Goal: Participate in discussion: Engage in conversation with other users on a specific topic

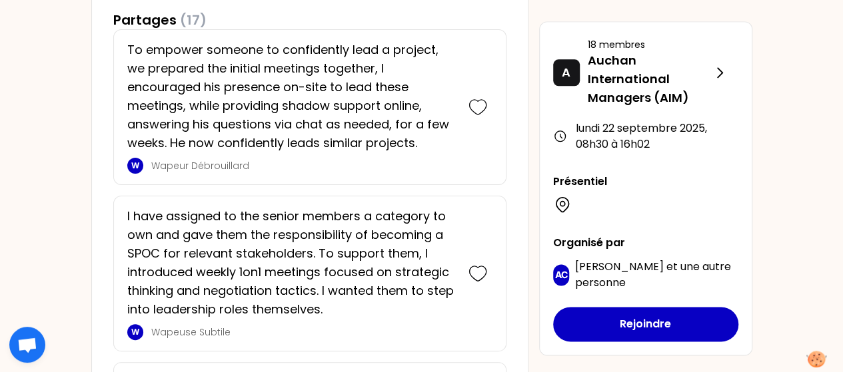
scroll to position [849, 0]
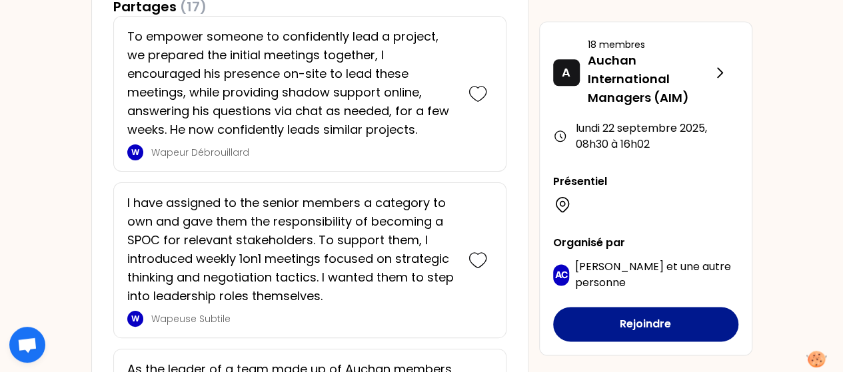
click at [622, 326] on button "Rejoindre" at bounding box center [645, 324] width 185 height 35
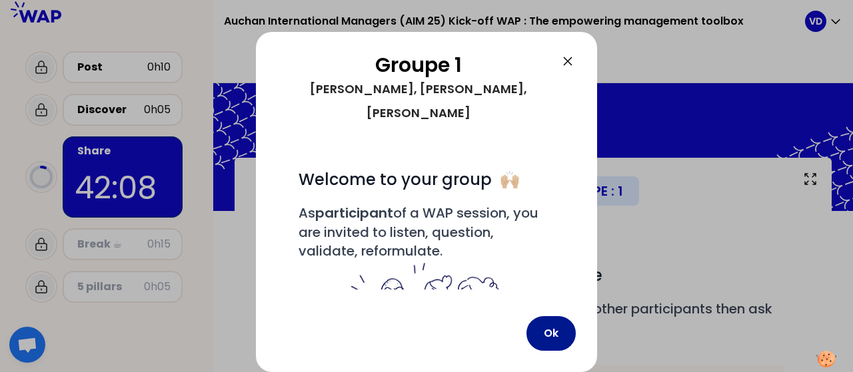
click at [544, 330] on button "Ok" at bounding box center [550, 333] width 49 height 35
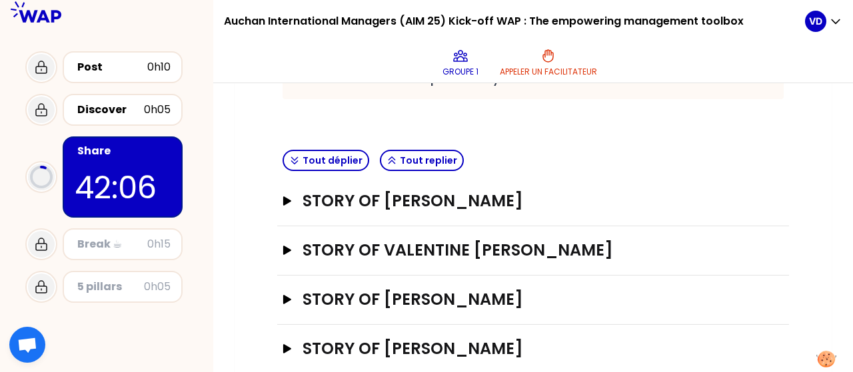
scroll to position [388, 0]
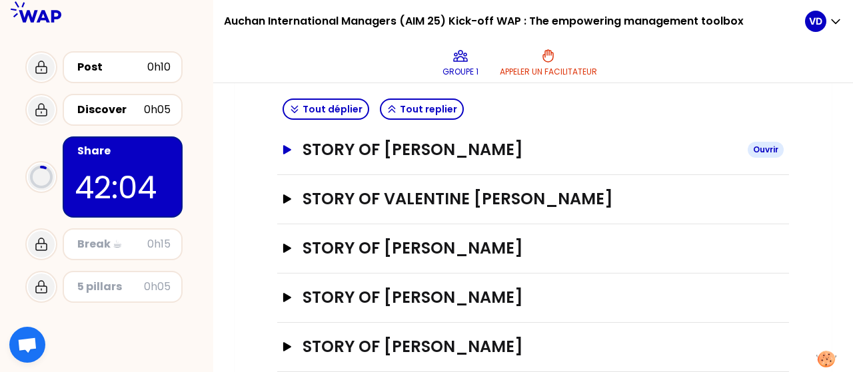
click at [284, 153] on button "STORY OF [PERSON_NAME]" at bounding box center [533, 149] width 501 height 21
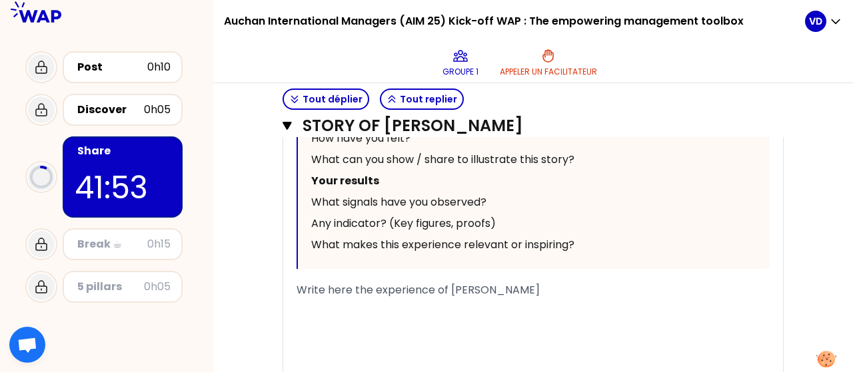
scroll to position [901, 0]
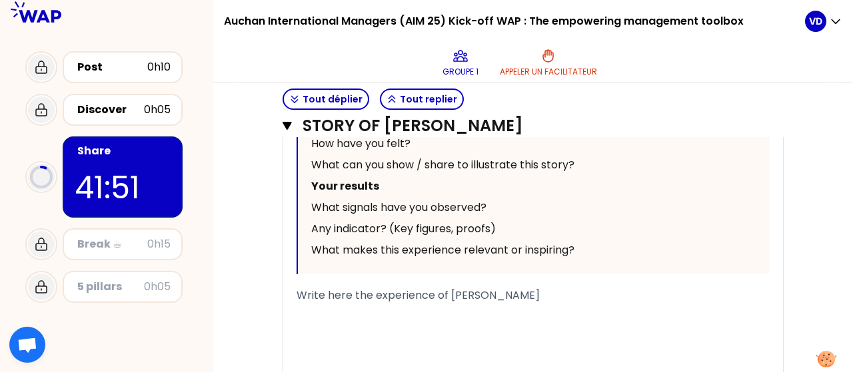
click at [344, 292] on span "Write here the experience of [PERSON_NAME]" at bounding box center [418, 295] width 243 height 15
drag, startPoint x: 532, startPoint y: 299, endPoint x: 287, endPoint y: 290, distance: 246.0
click at [287, 290] on div "« To empower someone to confidently lead a project, we prepared the initial mee…" at bounding box center [533, 60] width 500 height 712
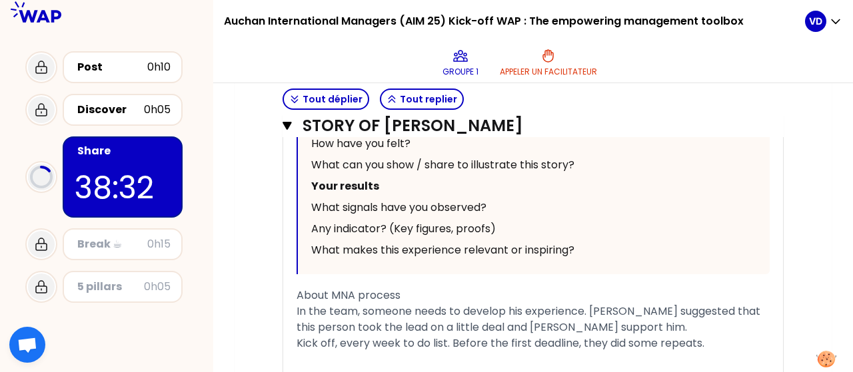
scroll to position [1047, 0]
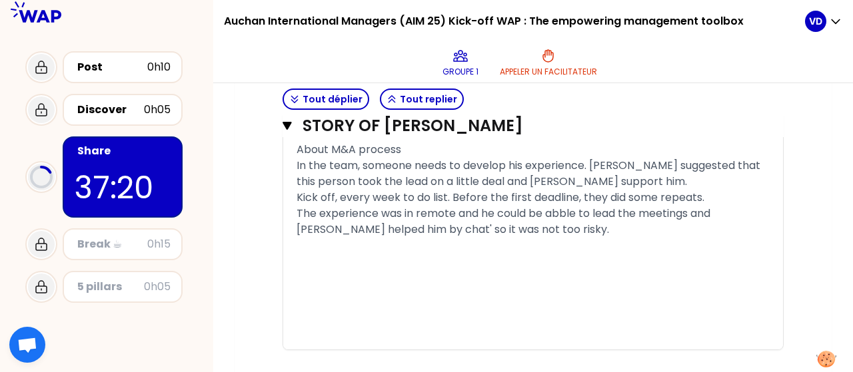
click at [344, 147] on span "About M&A process" at bounding box center [349, 149] width 105 height 15
click at [510, 249] on div "﻿" at bounding box center [533, 246] width 473 height 16
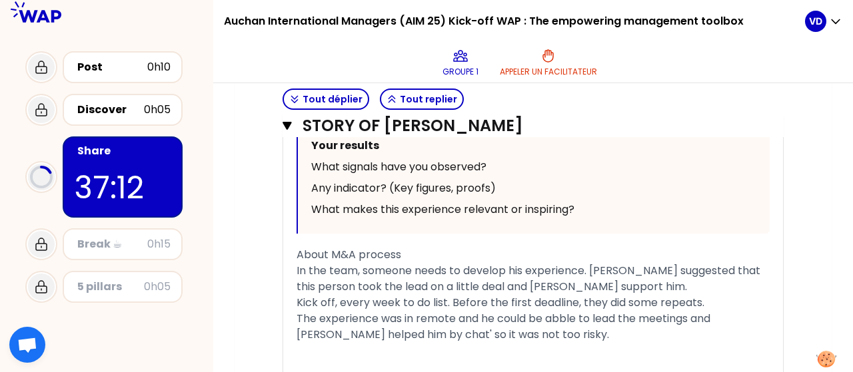
scroll to position [1001, 0]
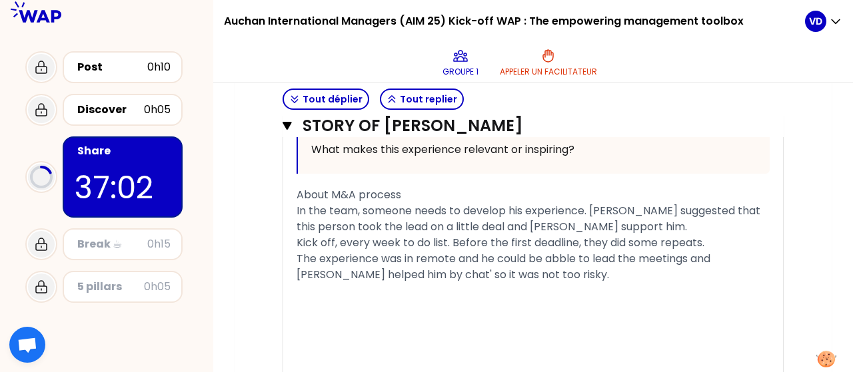
click at [527, 283] on div "﻿" at bounding box center [533, 291] width 473 height 16
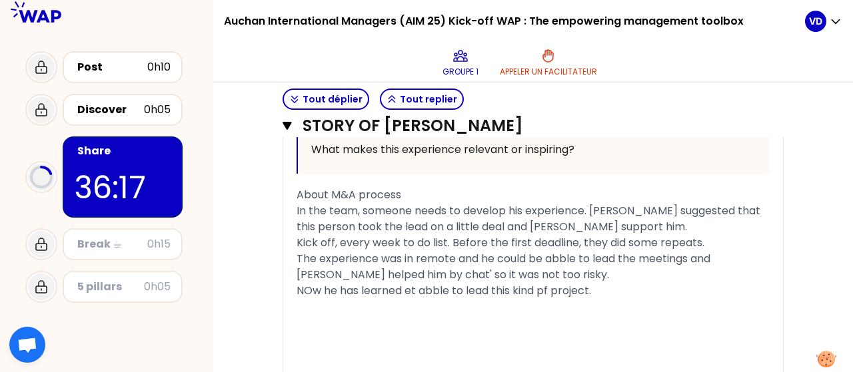
click at [311, 286] on span "NOw he has learned et abble to lead this kind pf project." at bounding box center [444, 290] width 295 height 15
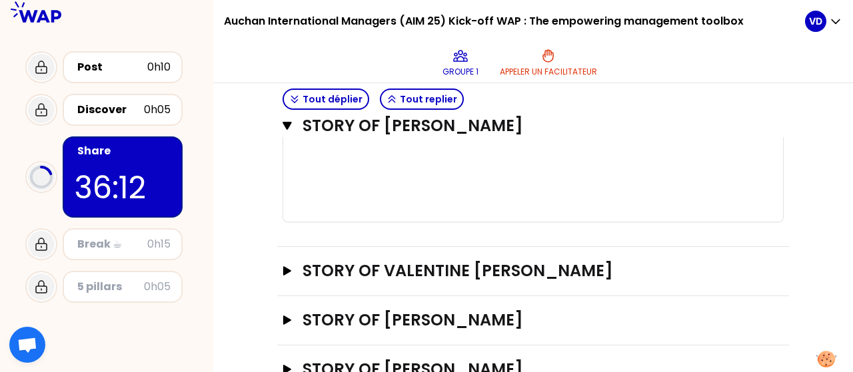
scroll to position [1193, 0]
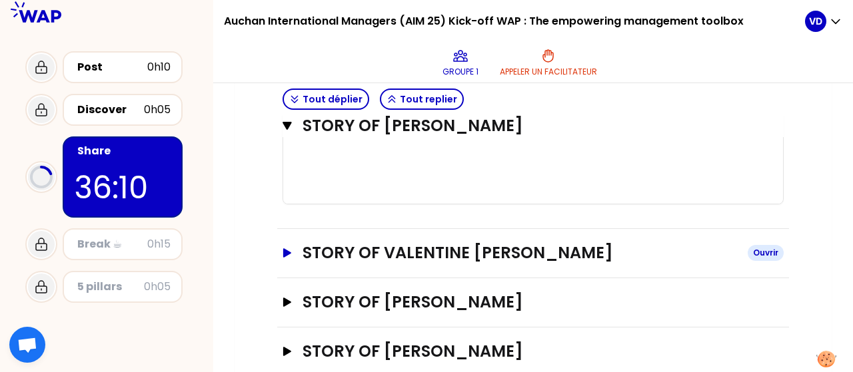
click at [286, 253] on icon "button" at bounding box center [287, 253] width 8 height 9
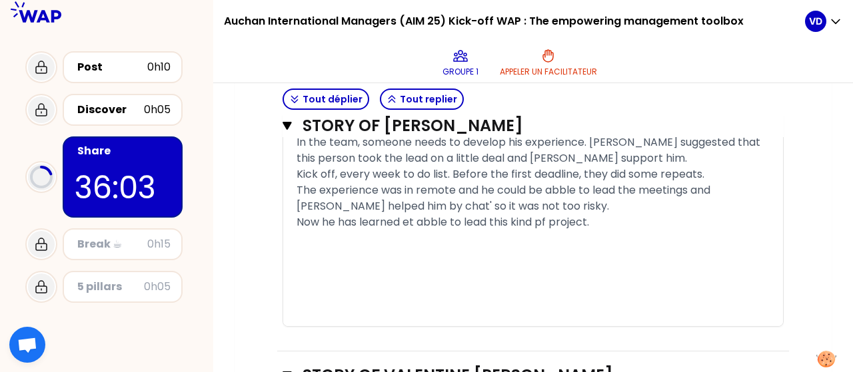
scroll to position [1077, 0]
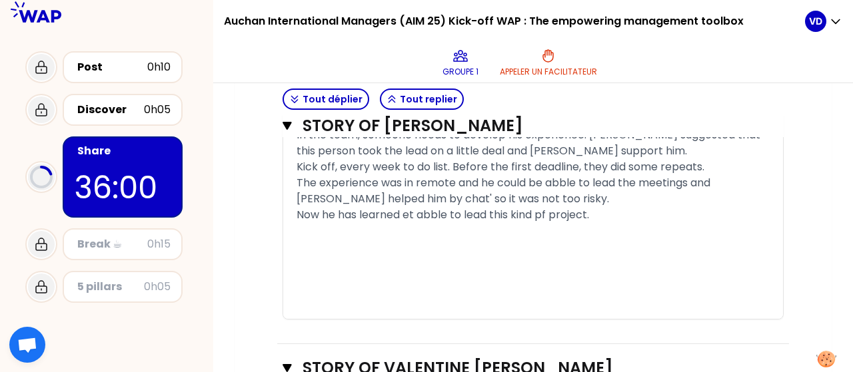
click at [600, 214] on div "Now he has learned et abble to lead this kind pf project." at bounding box center [533, 215] width 473 height 16
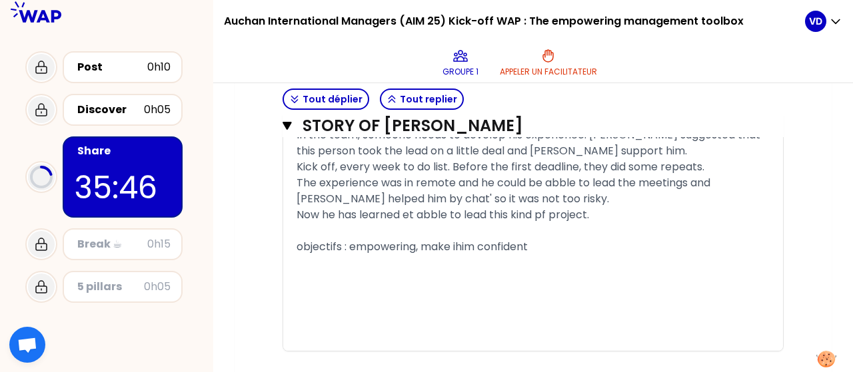
click at [460, 246] on span "objectifs : empowering, make ihim confident" at bounding box center [412, 246] width 231 height 15
click at [332, 246] on span "objectifs : empowering, make him confident" at bounding box center [411, 246] width 229 height 15
click at [338, 251] on span "objectifs : empowering, make him confident" at bounding box center [411, 246] width 229 height 15
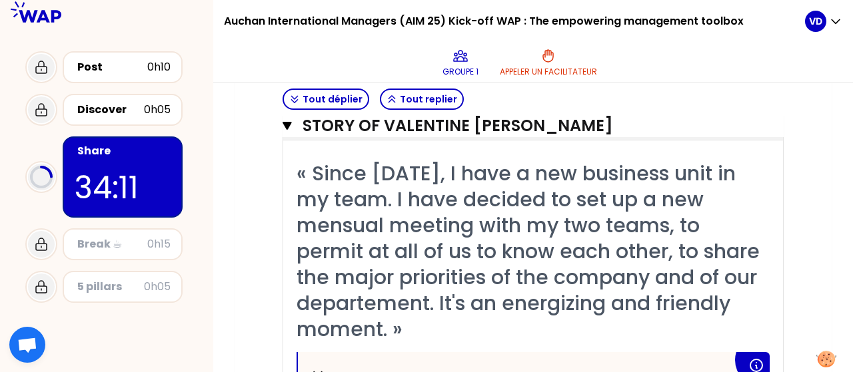
scroll to position [1396, 0]
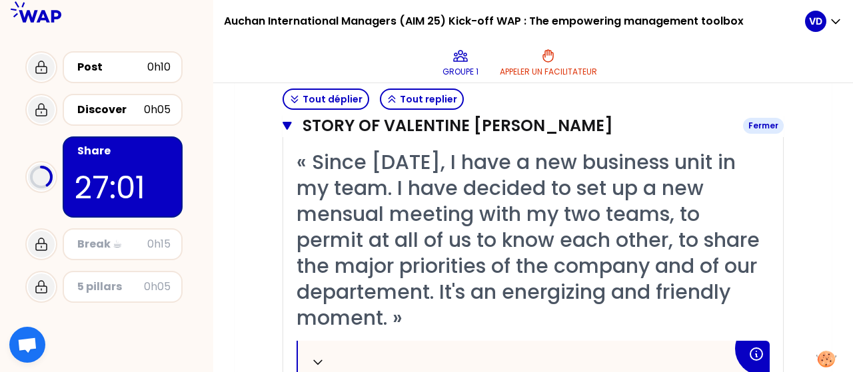
click at [290, 125] on icon "button" at bounding box center [287, 126] width 9 height 8
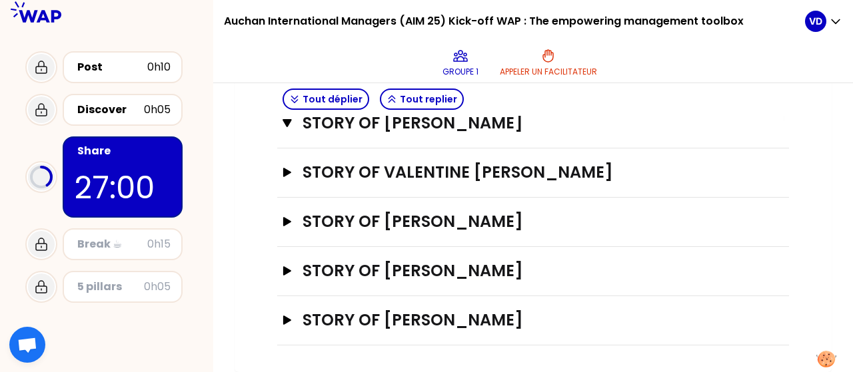
scroll to position [1301, 0]
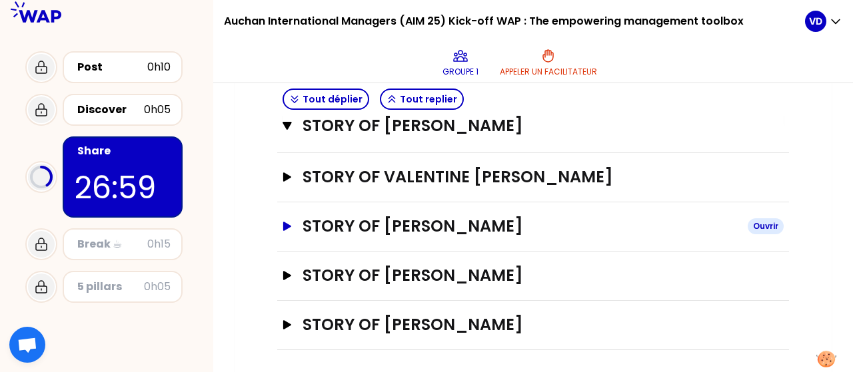
click at [472, 222] on h3 "STORY OF [PERSON_NAME]" at bounding box center [520, 226] width 434 height 21
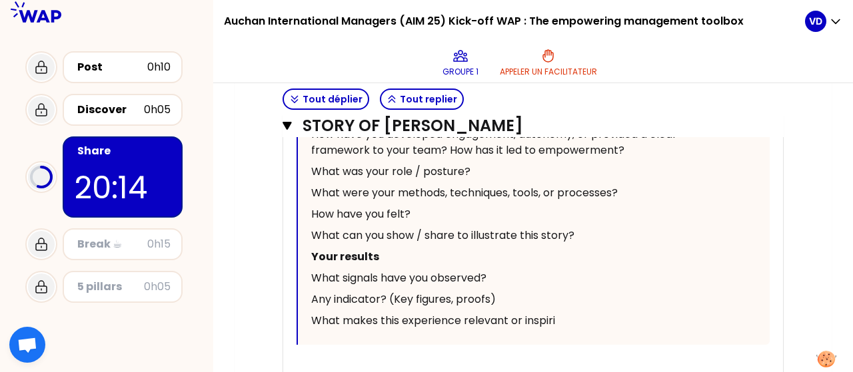
scroll to position [1833, 0]
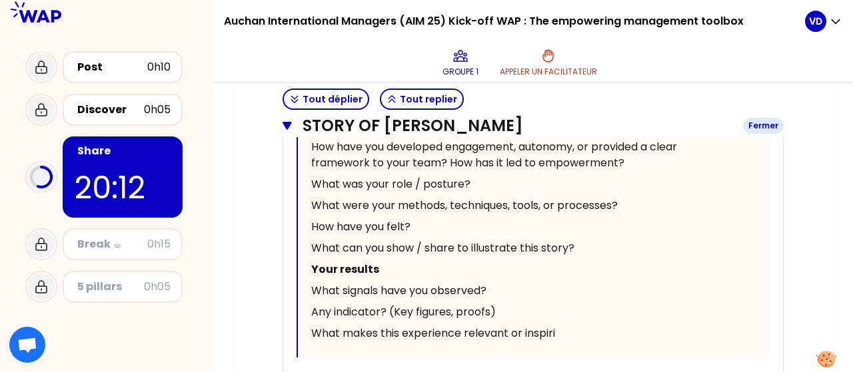
click at [288, 125] on icon "button" at bounding box center [287, 126] width 9 height 8
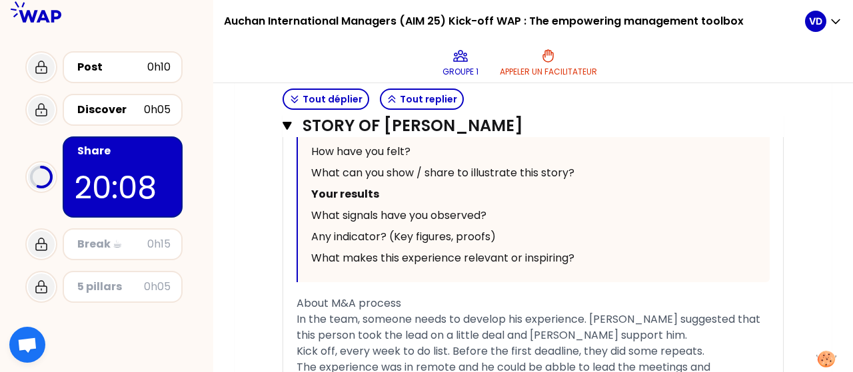
scroll to position [885, 0]
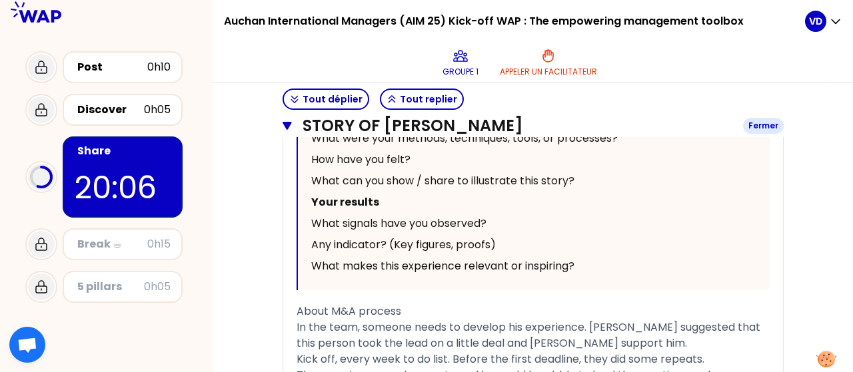
click at [289, 122] on icon "button" at bounding box center [287, 126] width 9 height 8
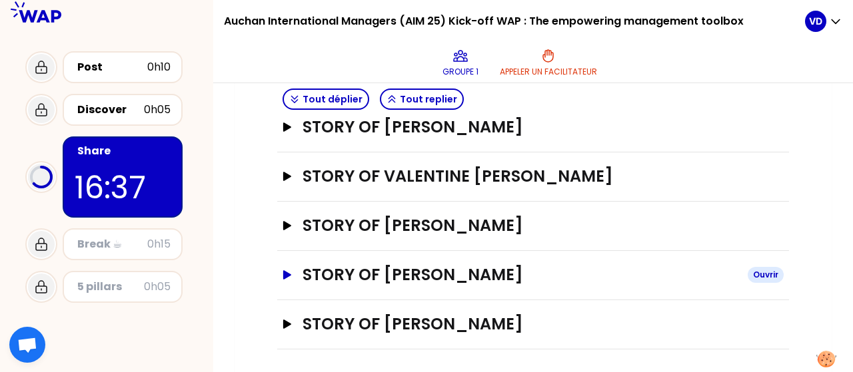
click at [285, 275] on icon "button" at bounding box center [287, 275] width 8 height 9
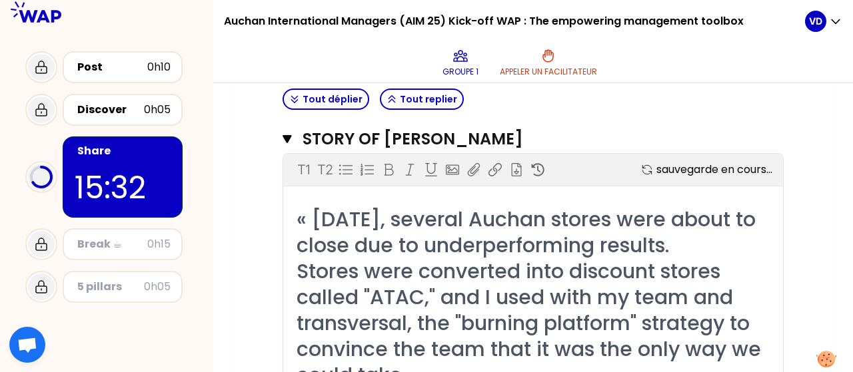
scroll to position [556, 0]
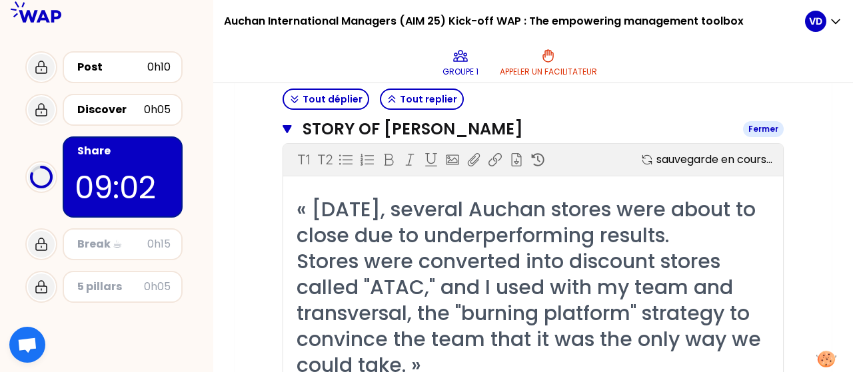
click at [290, 129] on icon "button" at bounding box center [287, 129] width 9 height 11
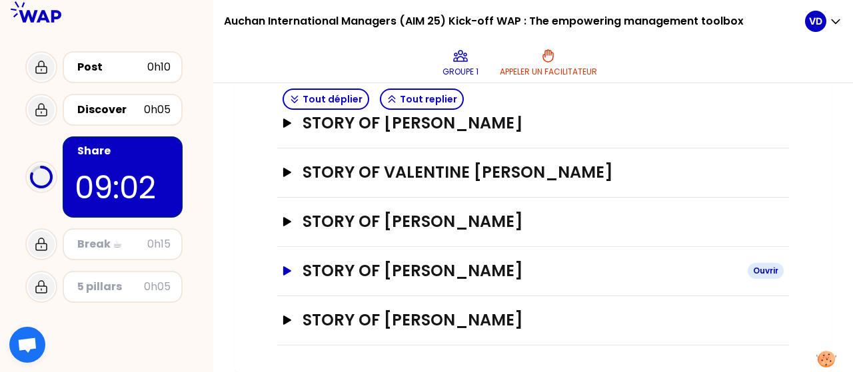
scroll to position [410, 0]
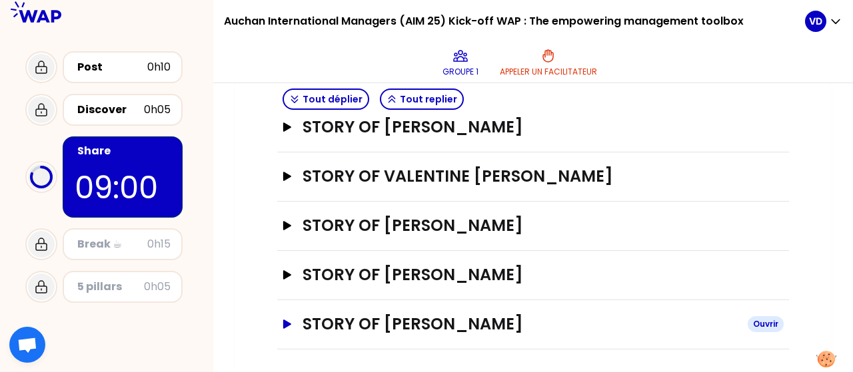
click at [289, 325] on icon "button" at bounding box center [287, 324] width 11 height 9
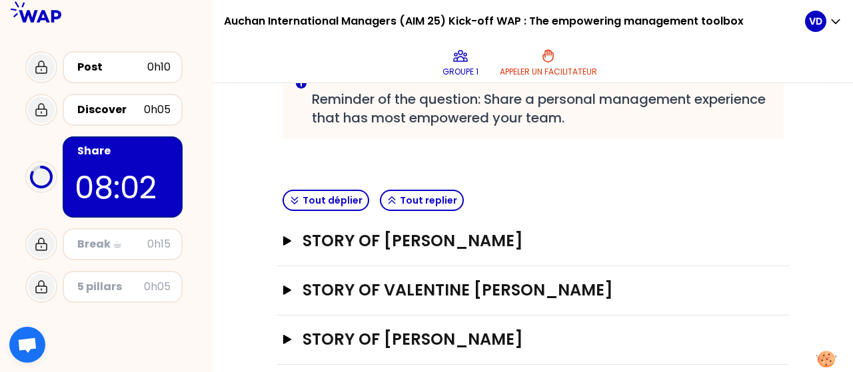
scroll to position [299, 0]
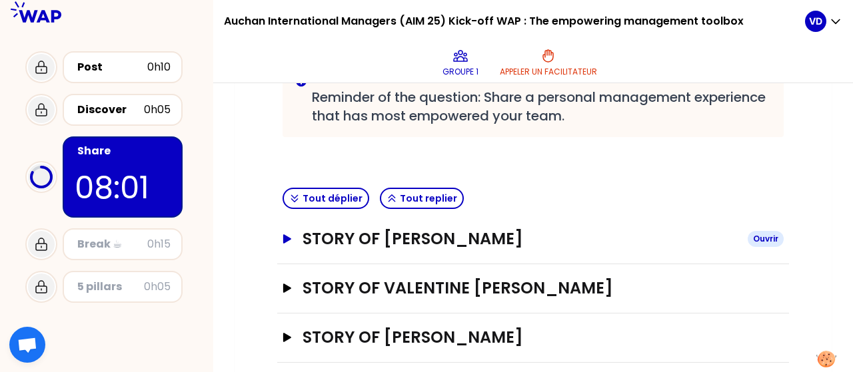
click at [283, 246] on button "STORY OF [PERSON_NAME]" at bounding box center [533, 239] width 501 height 21
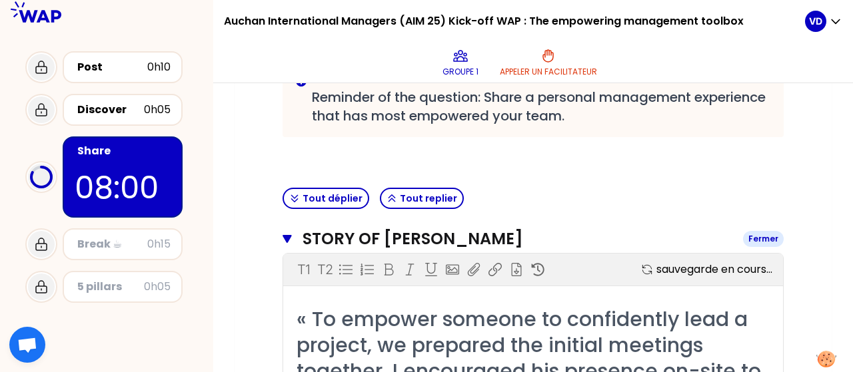
click at [283, 246] on button "STORY OF [PERSON_NAME]" at bounding box center [533, 239] width 501 height 21
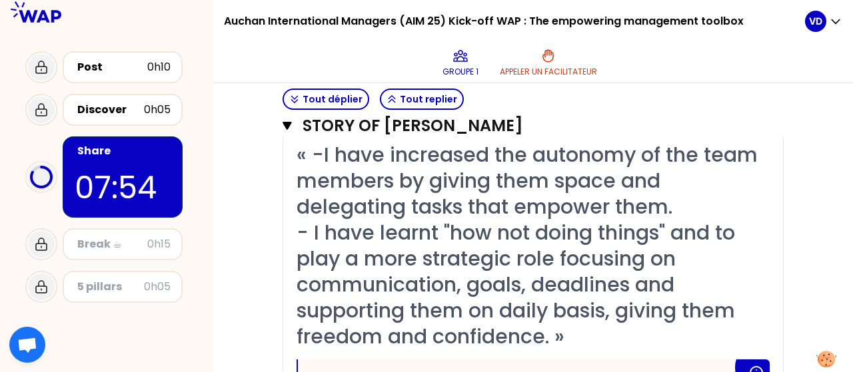
scroll to position [668, 0]
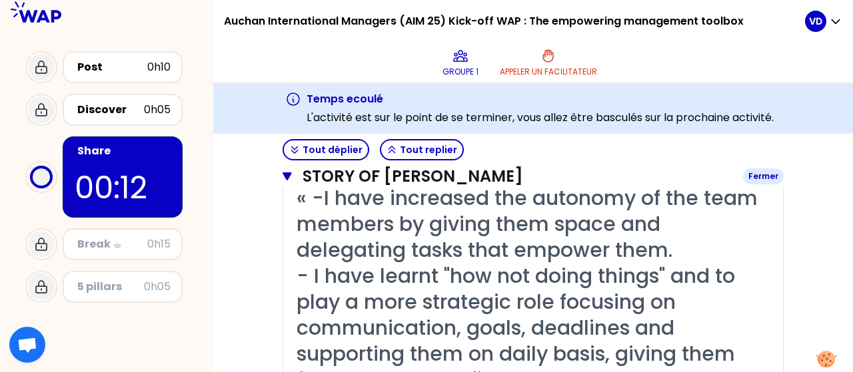
click at [291, 169] on button "STORY OF [PERSON_NAME]" at bounding box center [533, 176] width 501 height 21
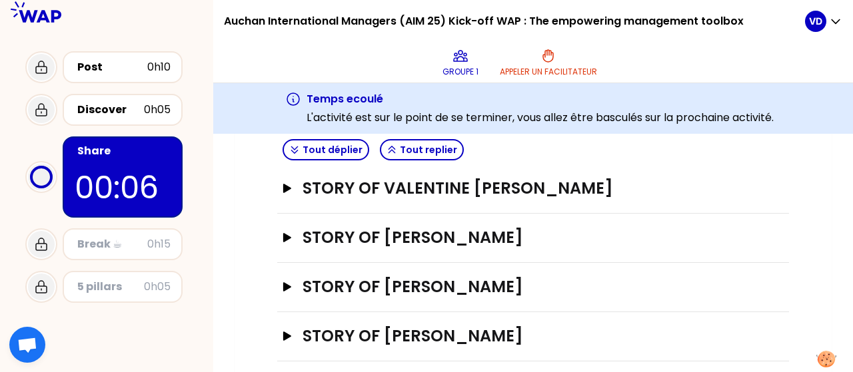
scroll to position [446, 0]
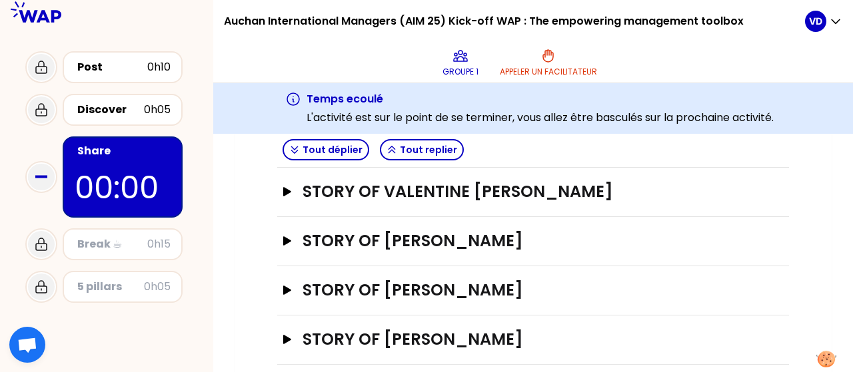
click at [38, 174] on icon at bounding box center [41, 177] width 27 height 27
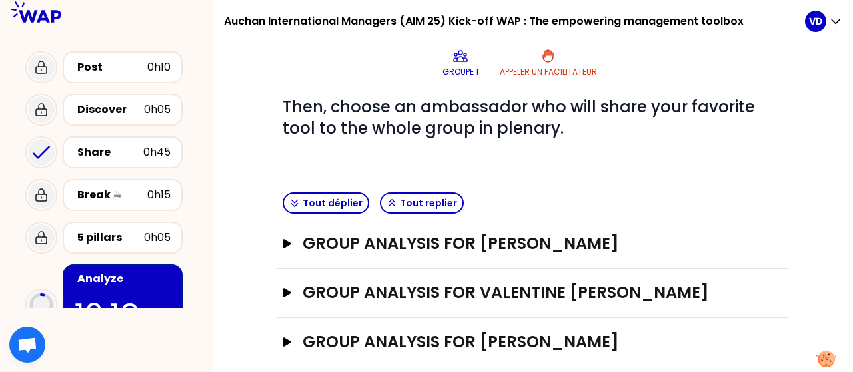
scroll to position [446, 0]
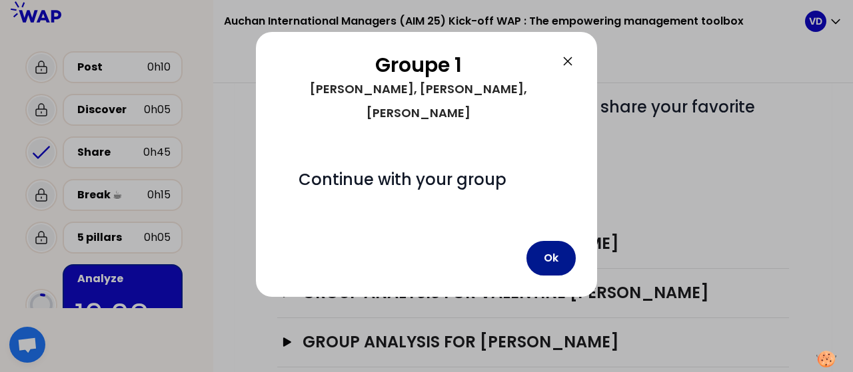
click at [567, 246] on button "Ok" at bounding box center [550, 258] width 49 height 35
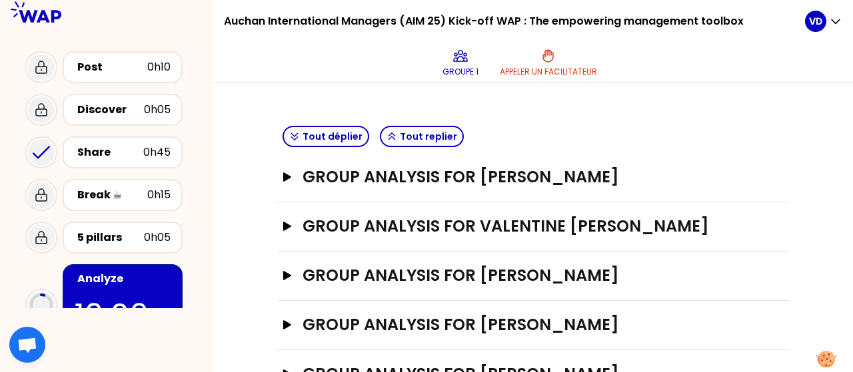
scroll to position [514, 0]
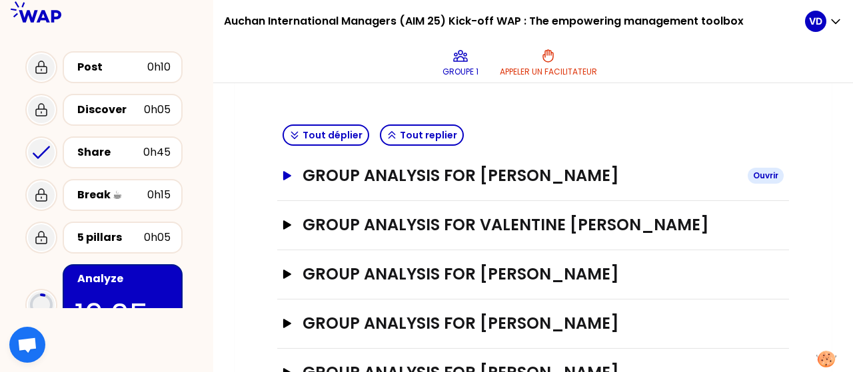
click at [285, 173] on icon "button" at bounding box center [287, 175] width 8 height 9
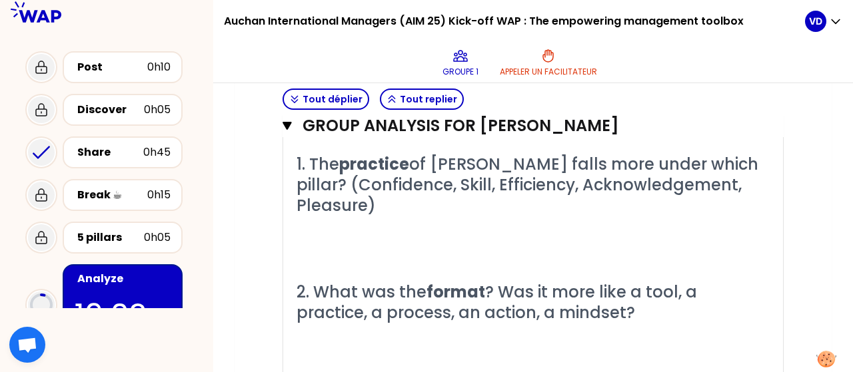
scroll to position [630, 0]
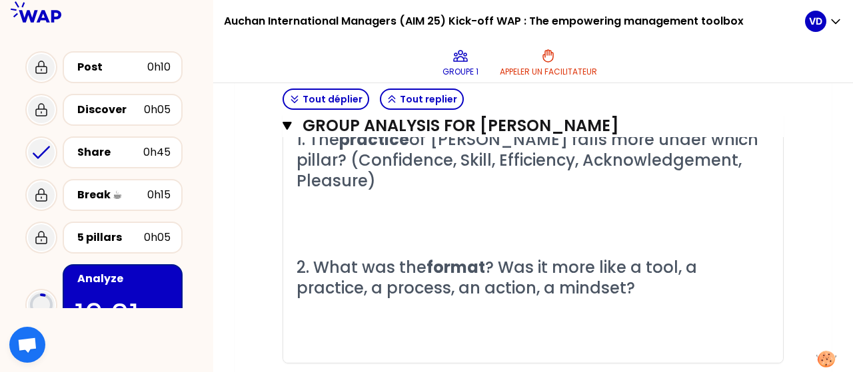
click at [420, 177] on h2 "1. The practice of [PERSON_NAME] falls more under which pillar? (Confidence, Sk…" at bounding box center [533, 160] width 473 height 63
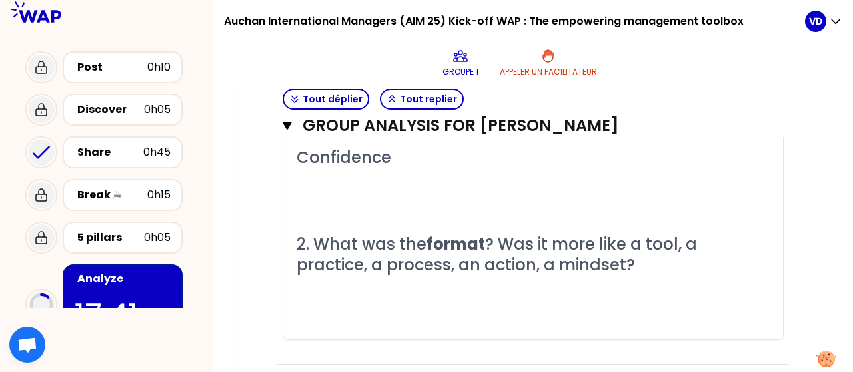
scroll to position [729, 0]
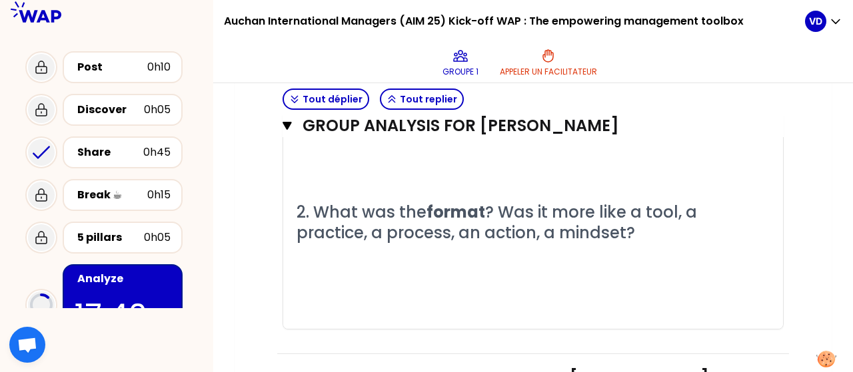
click at [636, 249] on p "﻿" at bounding box center [533, 254] width 473 height 21
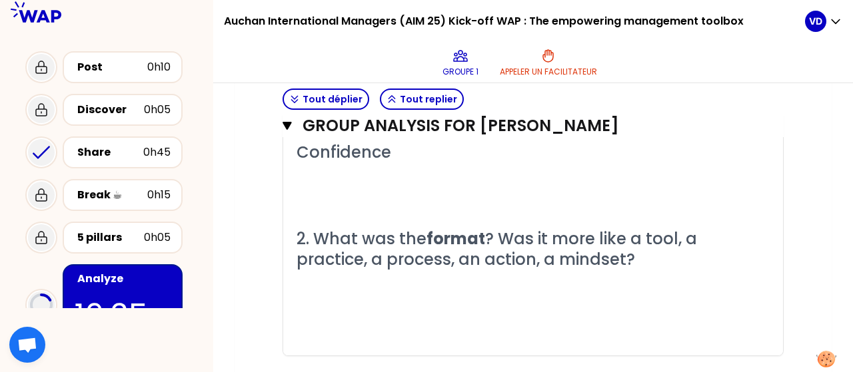
scroll to position [698, 0]
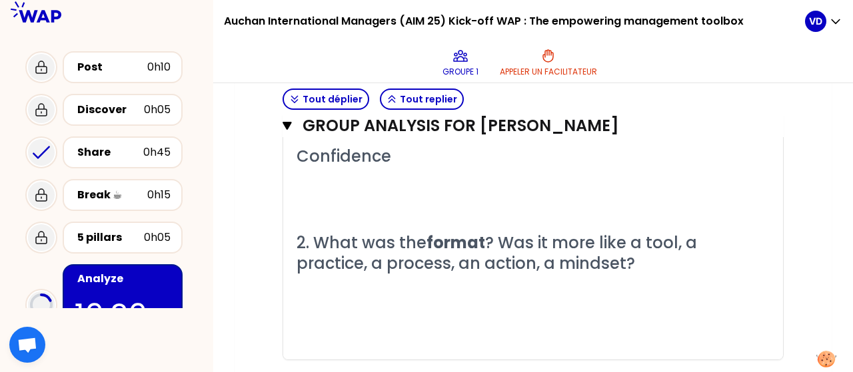
drag, startPoint x: 842, startPoint y: 295, endPoint x: 844, endPoint y: 267, distance: 28.8
click at [844, 267] on div "Mon numéro de groupe : 1 Objectifs # As a group, identify the pillar and the fo…" at bounding box center [533, 227] width 640 height 289
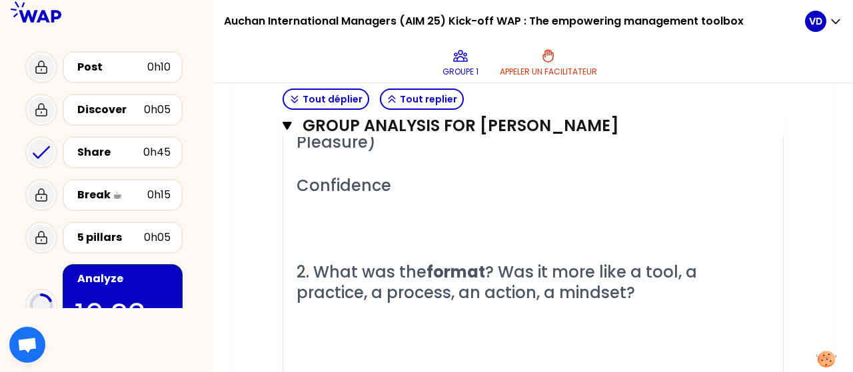
scroll to position [675, 0]
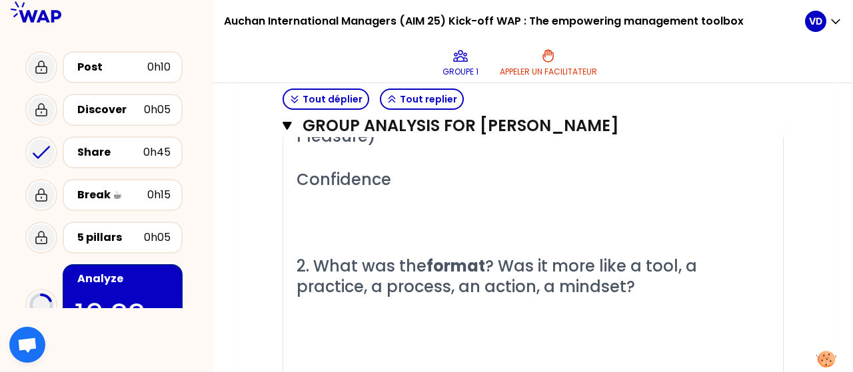
click at [434, 332] on p "﻿" at bounding box center [533, 329] width 473 height 21
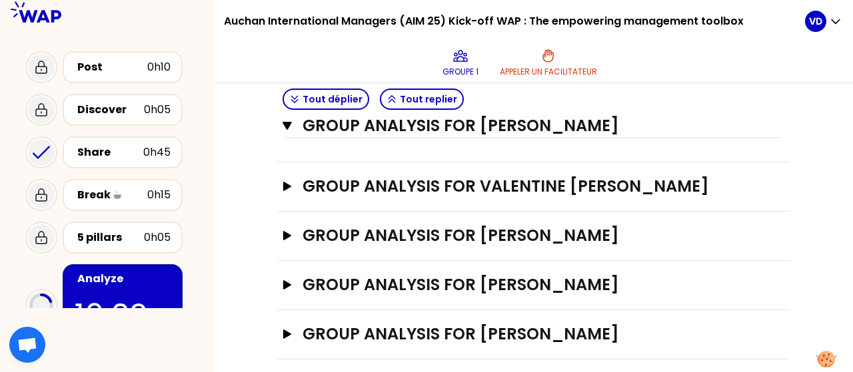
scroll to position [931, 0]
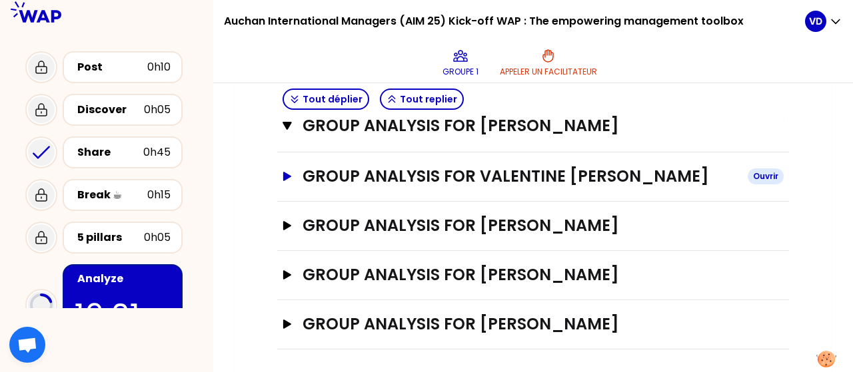
click at [285, 181] on button "GROUP ANALYSIS FOR Valentine [PERSON_NAME] Ouvrir" at bounding box center [533, 176] width 501 height 21
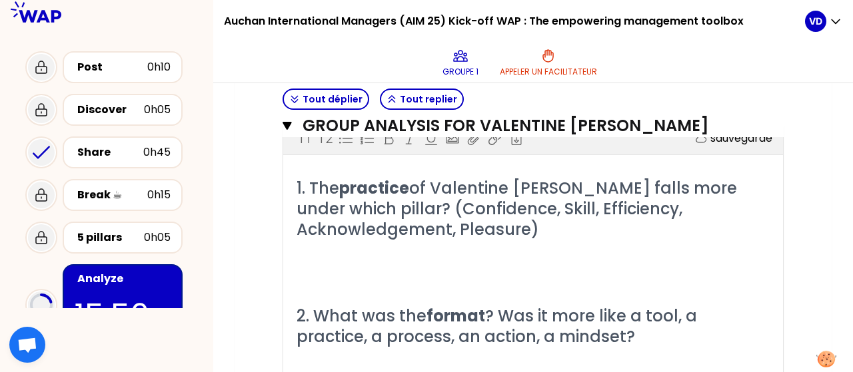
scroll to position [989, 0]
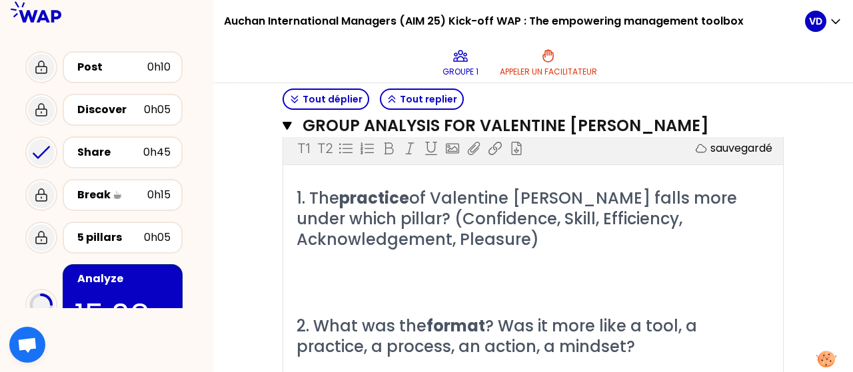
click at [349, 282] on p "﻿" at bounding box center [533, 282] width 473 height 21
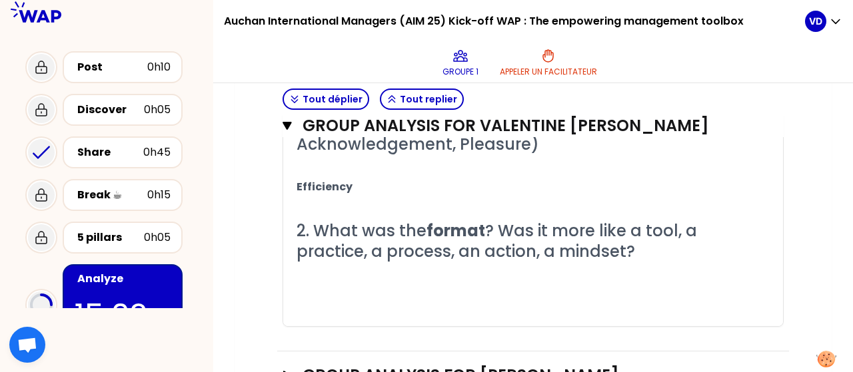
scroll to position [1087, 0]
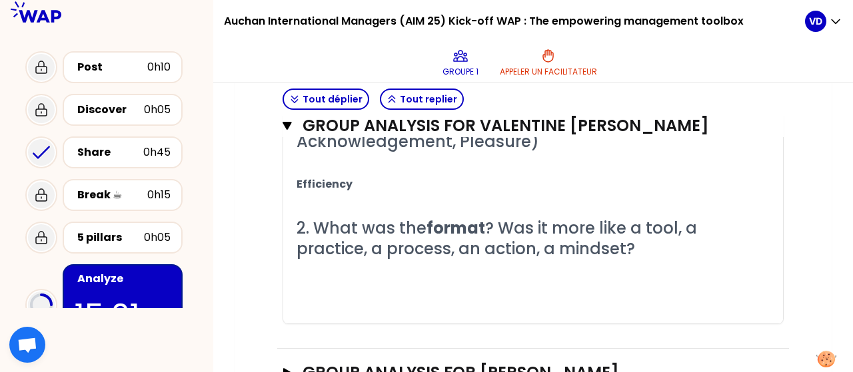
click at [392, 275] on p "﻿" at bounding box center [533, 270] width 473 height 21
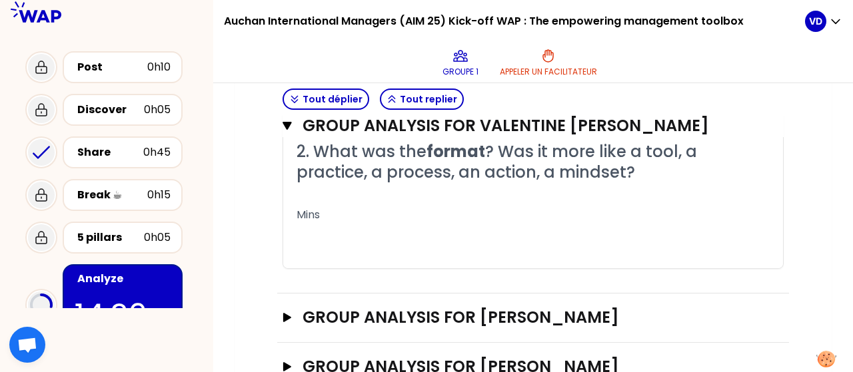
scroll to position [1169, 0]
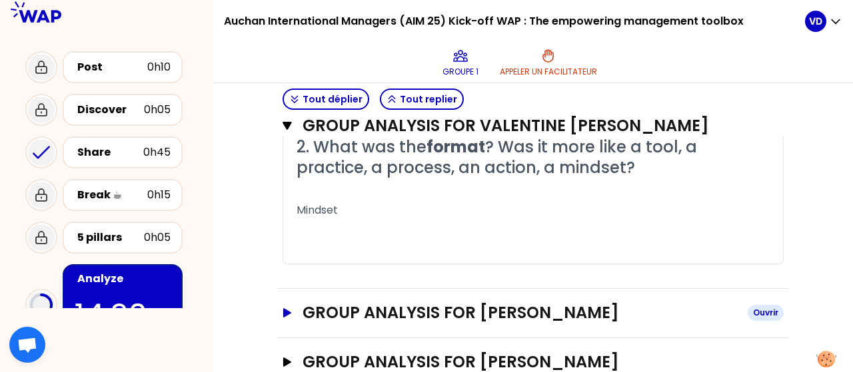
click at [291, 313] on icon "button" at bounding box center [287, 313] width 11 height 9
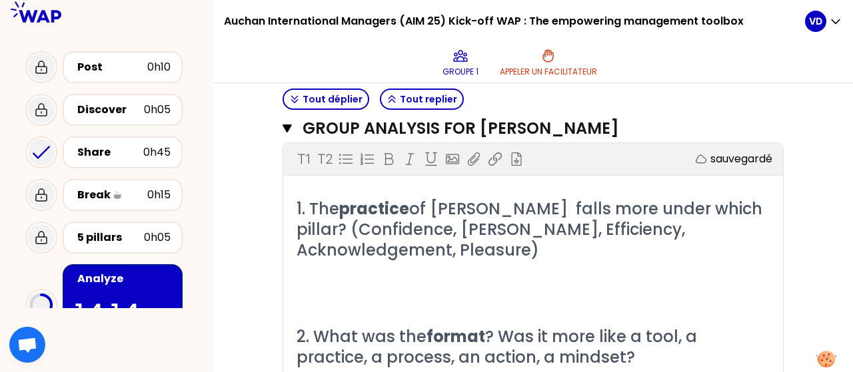
scroll to position [1357, 0]
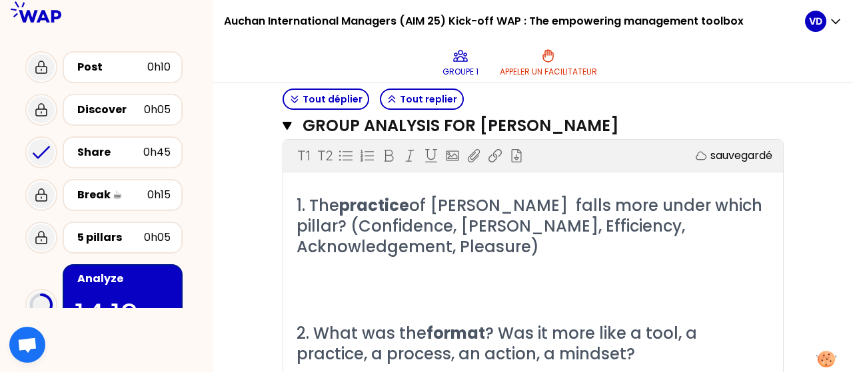
click at [398, 267] on p "﻿" at bounding box center [533, 268] width 473 height 21
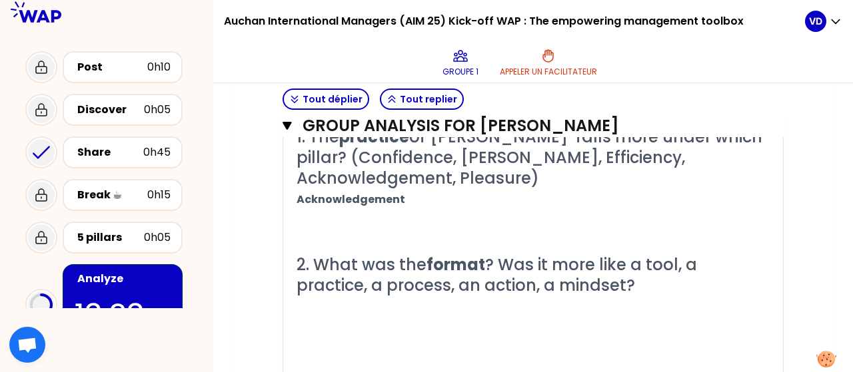
scroll to position [1431, 0]
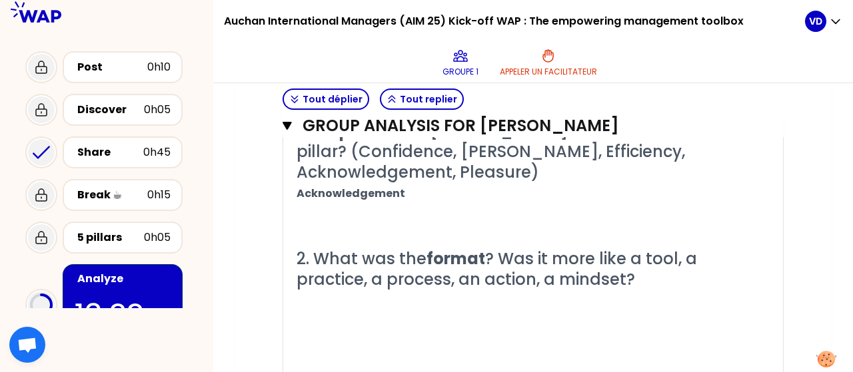
click at [545, 313] on p "﻿" at bounding box center [533, 322] width 473 height 21
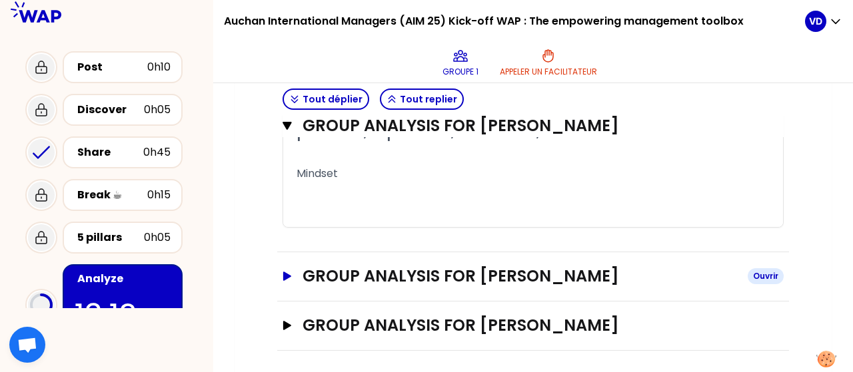
click at [284, 281] on button "GROUP ANALYSIS FOR [PERSON_NAME]" at bounding box center [533, 276] width 501 height 21
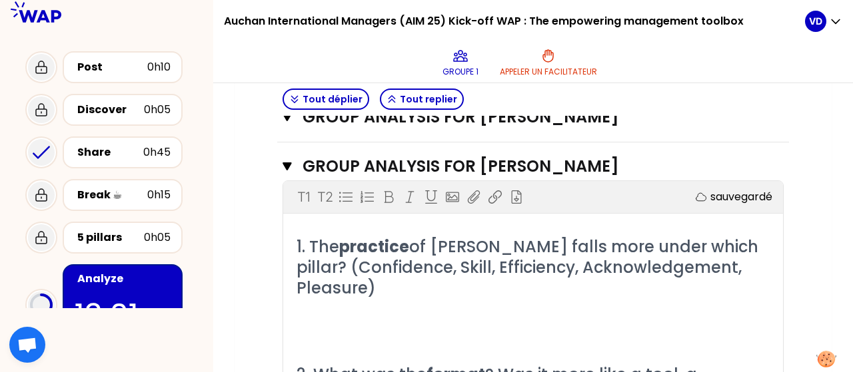
scroll to position [1690, 0]
click at [437, 320] on p "﻿" at bounding box center [533, 330] width 473 height 21
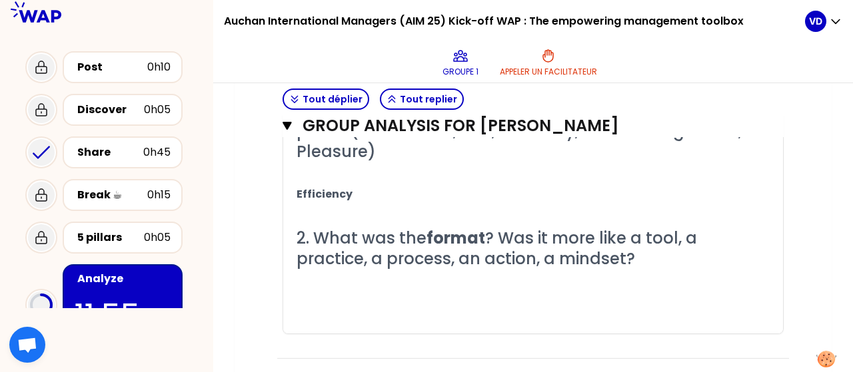
scroll to position [1834, 0]
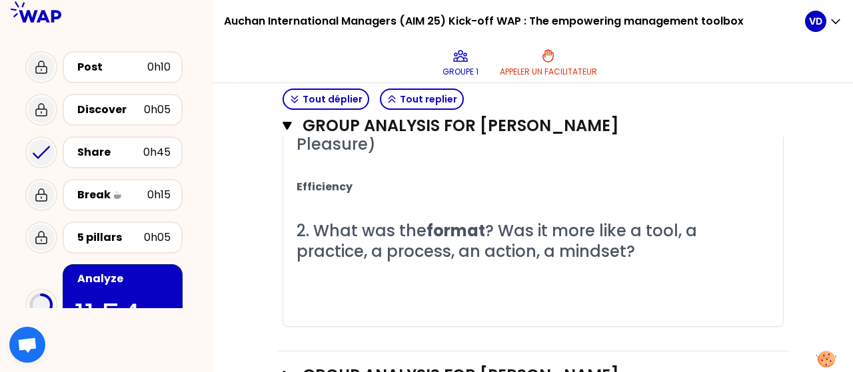
click at [447, 291] on p "﻿" at bounding box center [533, 294] width 473 height 21
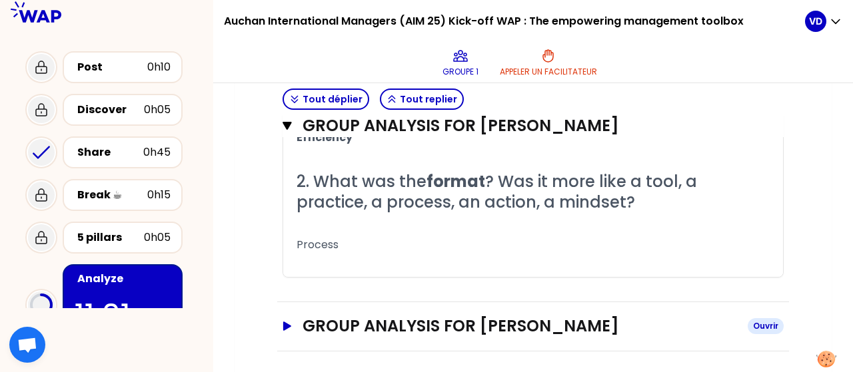
click at [287, 324] on icon "button" at bounding box center [287, 326] width 11 height 9
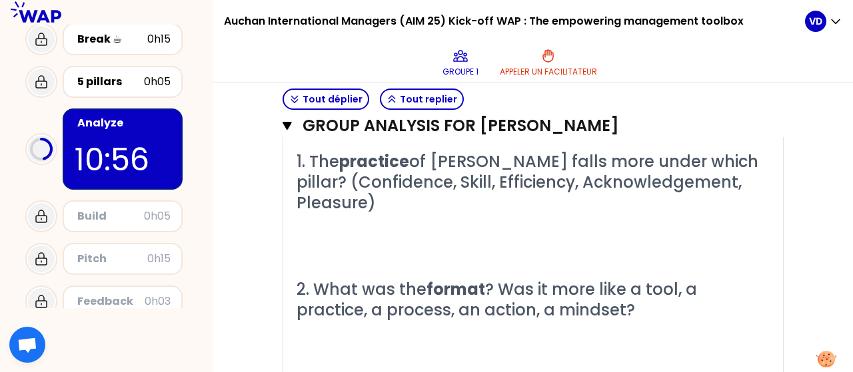
scroll to position [2124, 0]
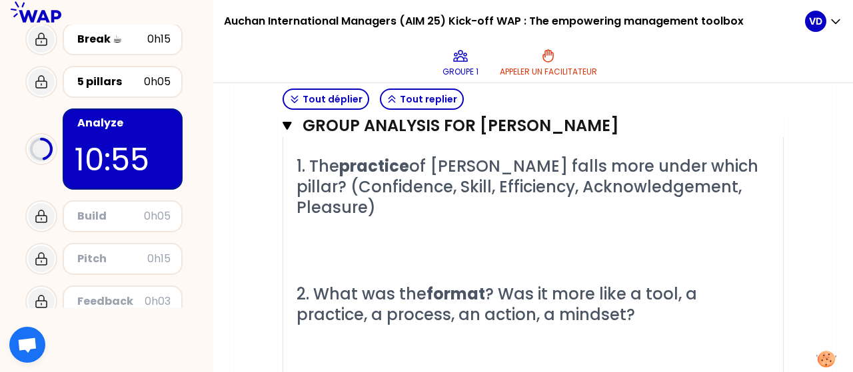
click at [466, 240] on p "﻿" at bounding box center [533, 250] width 473 height 21
drag, startPoint x: 680, startPoint y: 177, endPoint x: 564, endPoint y: 177, distance: 116.6
click at [564, 177] on span "of [PERSON_NAME] falls more under which pillar? (Confidence, Skill, Efficiency,…" at bounding box center [530, 186] width 466 height 63
click at [484, 219] on p "﻿" at bounding box center [533, 229] width 473 height 21
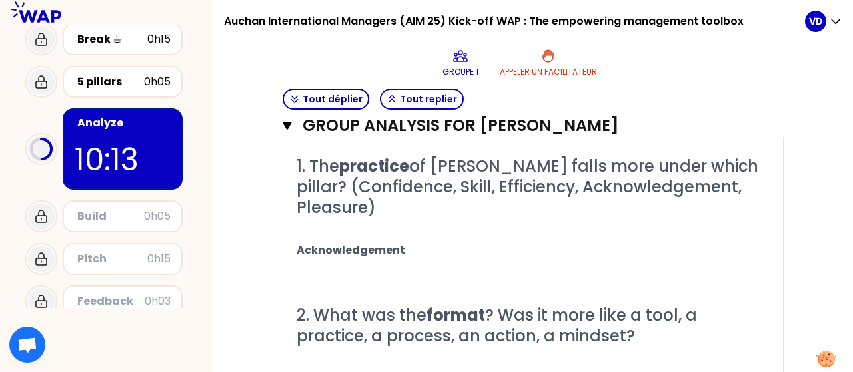
click at [610, 310] on h2 "2. What was the format ? Was it more like a tool, a practice, a process, an act…" at bounding box center [533, 325] width 473 height 41
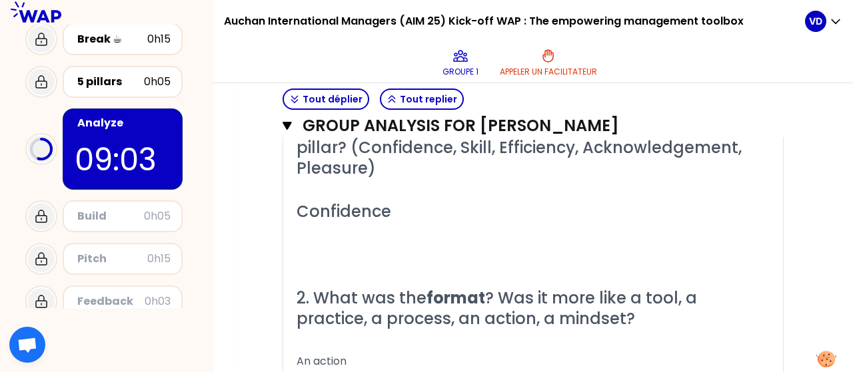
scroll to position [390, 0]
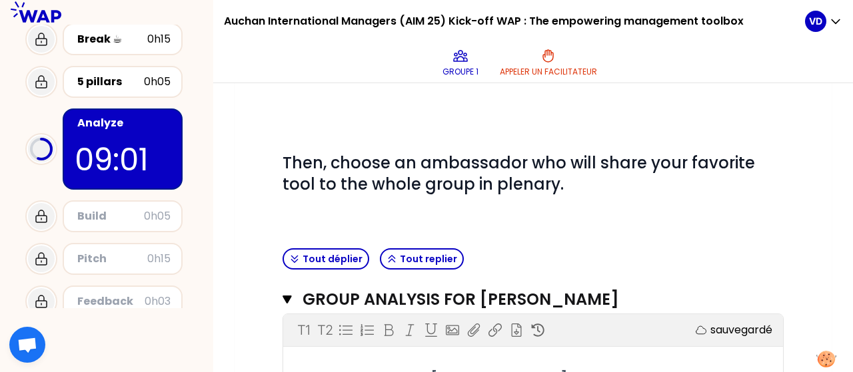
click at [285, 299] on icon "button" at bounding box center [287, 300] width 9 height 8
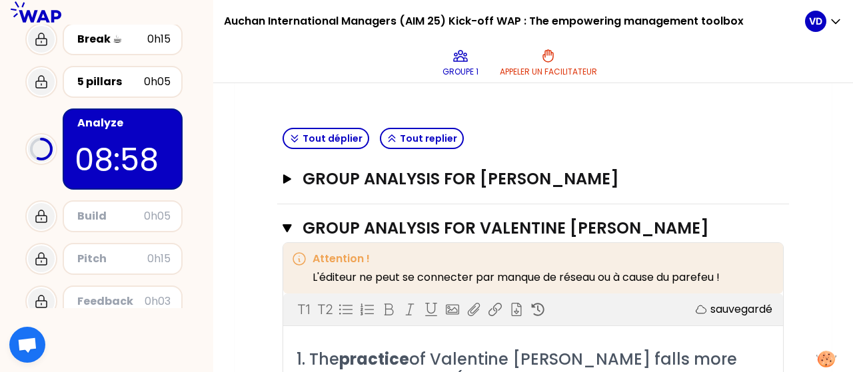
scroll to position [565, 0]
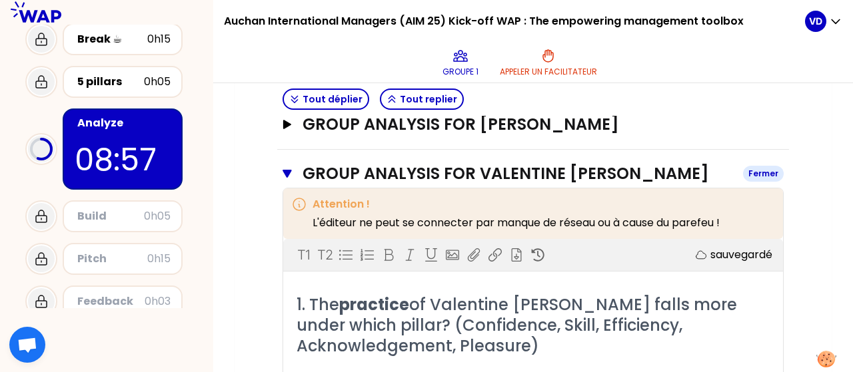
click at [287, 175] on icon "button" at bounding box center [287, 174] width 9 height 8
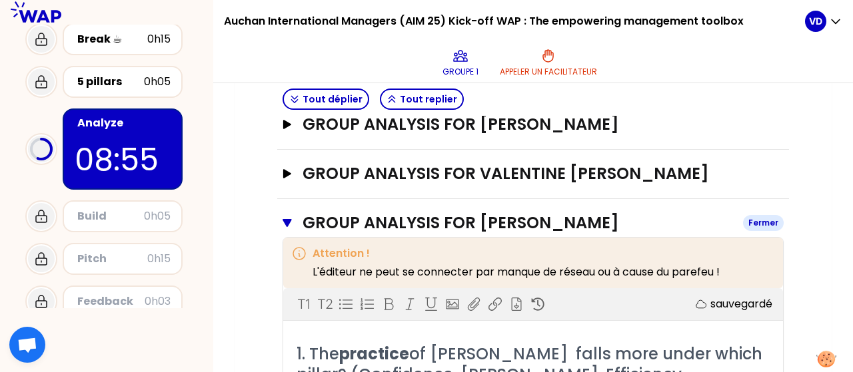
click at [287, 221] on icon "button" at bounding box center [287, 223] width 9 height 8
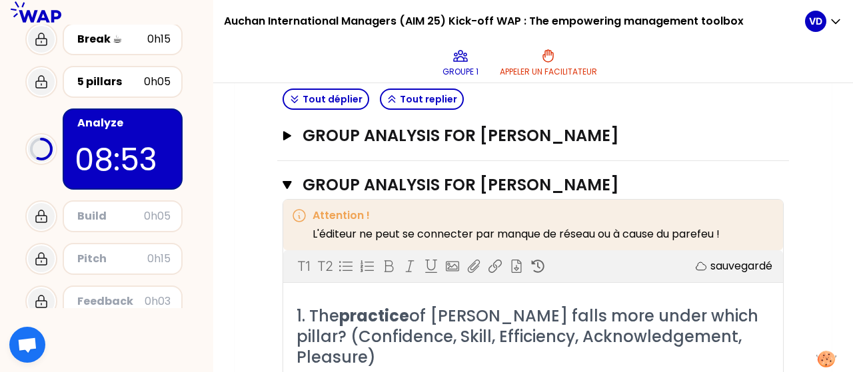
scroll to position [657, 0]
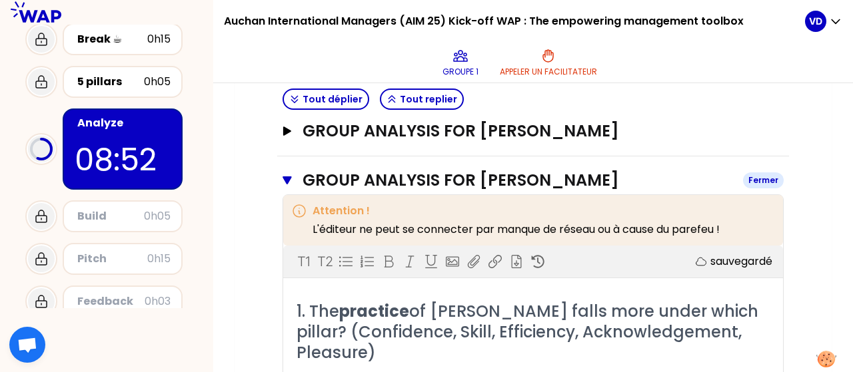
click at [287, 178] on icon "button" at bounding box center [287, 181] width 9 height 8
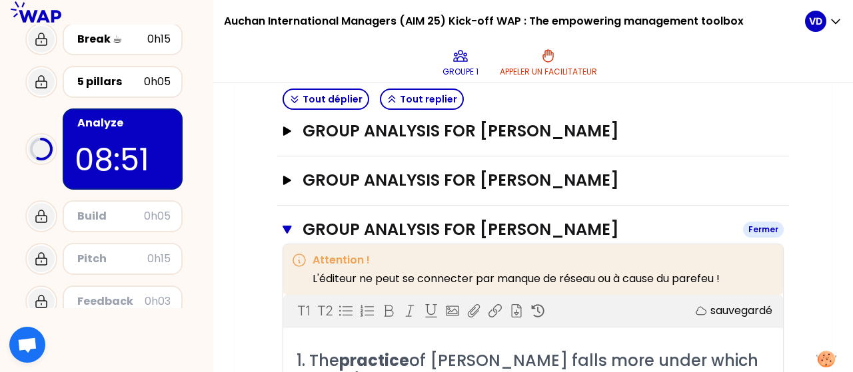
click at [288, 227] on icon "button" at bounding box center [287, 230] width 9 height 8
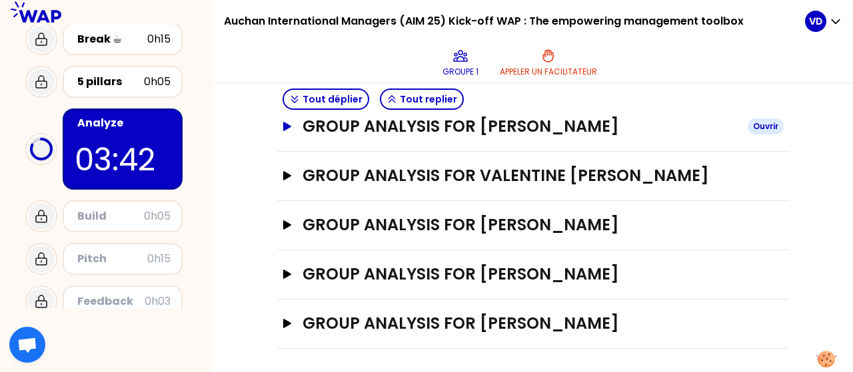
click at [284, 125] on icon "button" at bounding box center [287, 126] width 8 height 9
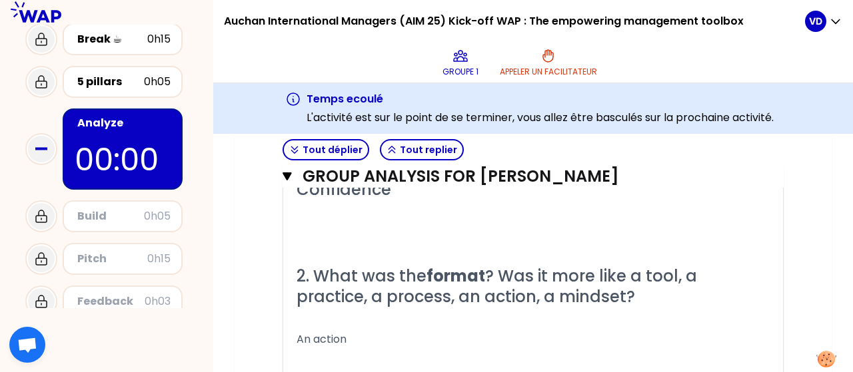
scroll to position [713, 0]
